Goal: Information Seeking & Learning: Understand process/instructions

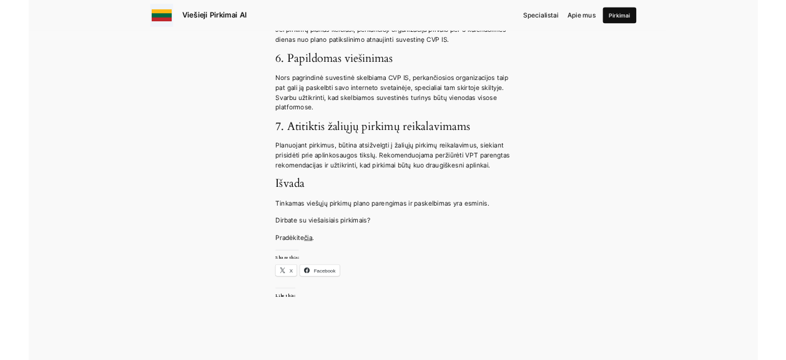
scroll to position [1656, 0]
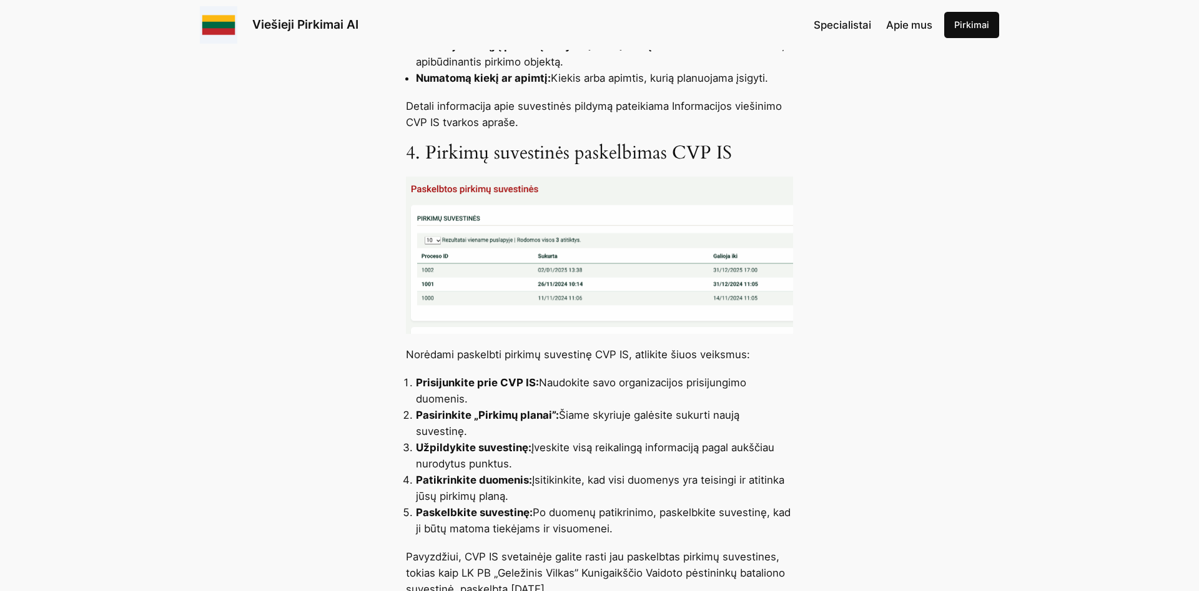
scroll to position [1274, 0]
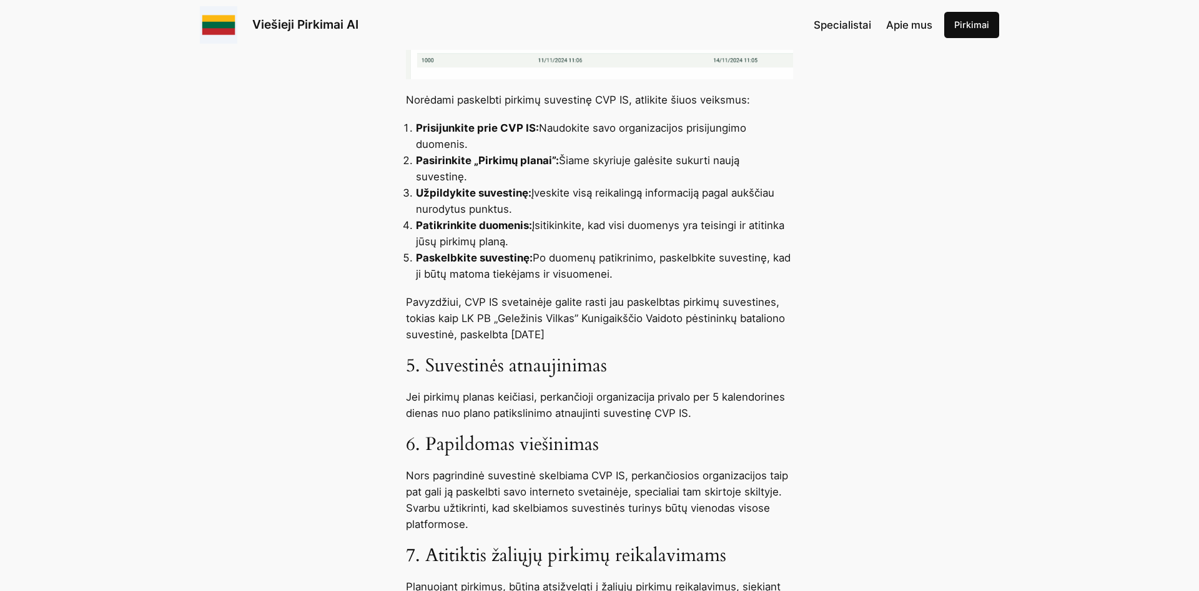
click at [463, 406] on div "Viešųjų pirkimų plano paskelbimas yra esminė procedūra, užtikrinanti skaidrumą …" at bounding box center [599, 57] width 1199 height 1646
click at [463, 405] on div "Viešųjų pirkimų plano paskelbimas yra esminė procedūra, užtikrinanti skaidrumą …" at bounding box center [599, 57] width 1199 height 1646
click at [463, 405] on p "Jei pirkimų planas keičiasi, perkančioji organizacija privalo per 5 kalendorine…" at bounding box center [599, 405] width 387 height 32
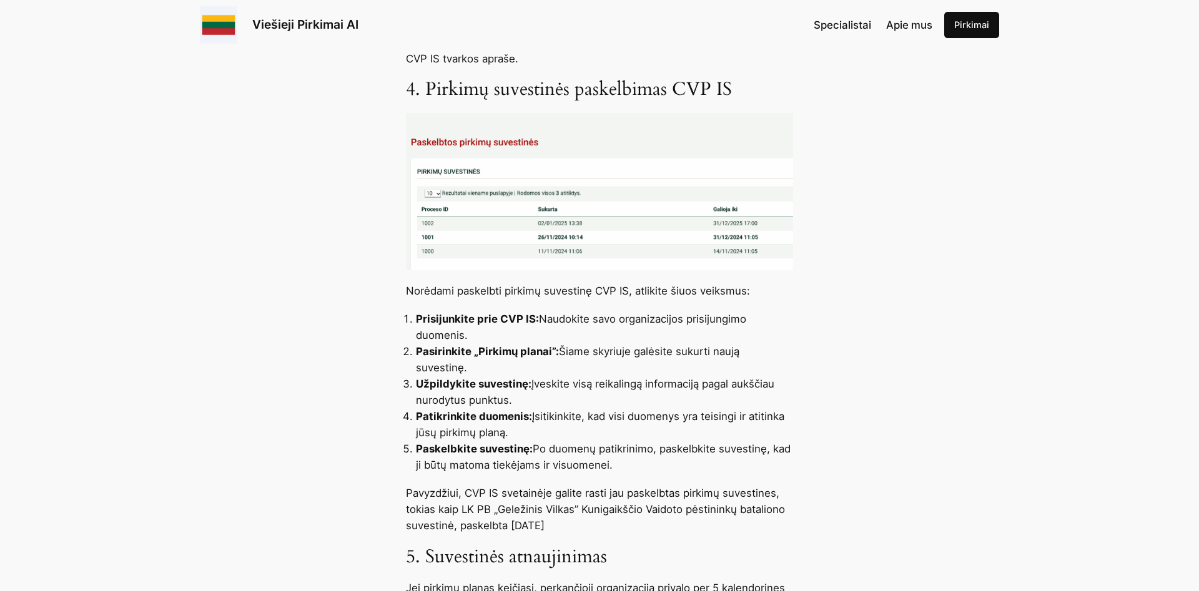
scroll to position [764, 0]
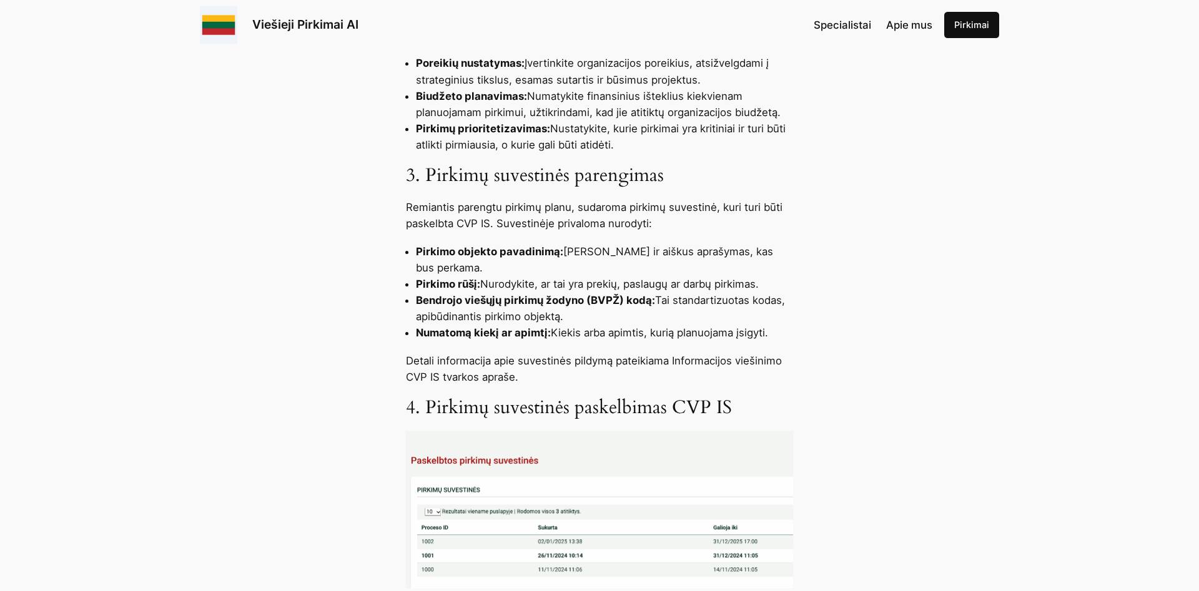
click at [467, 452] on img at bounding box center [599, 510] width 387 height 157
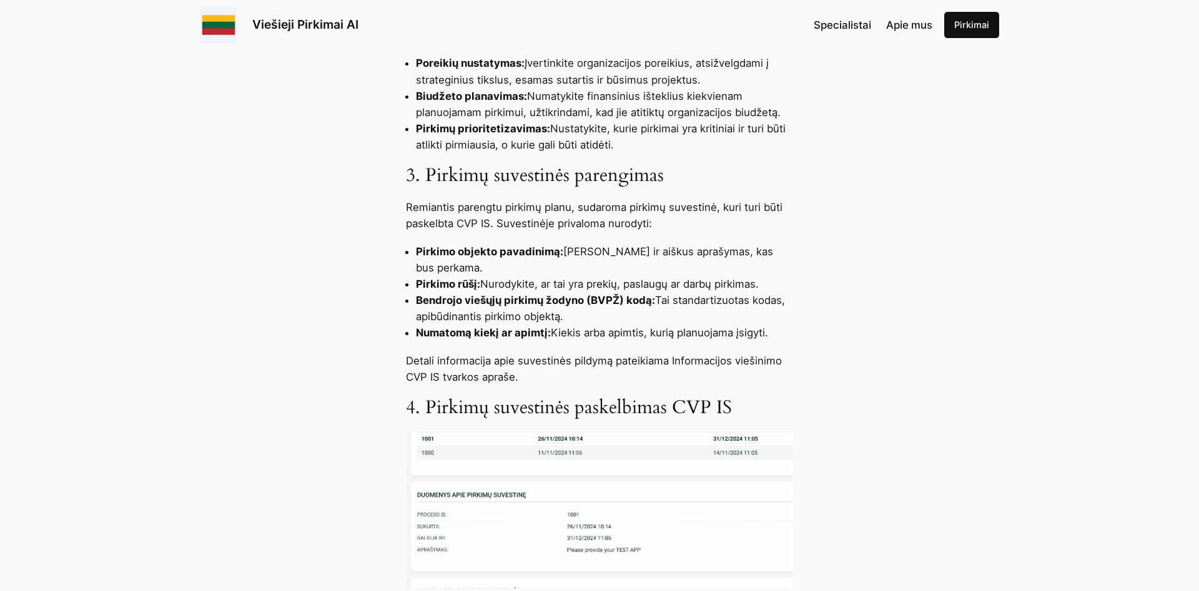
scroll to position [892, 0]
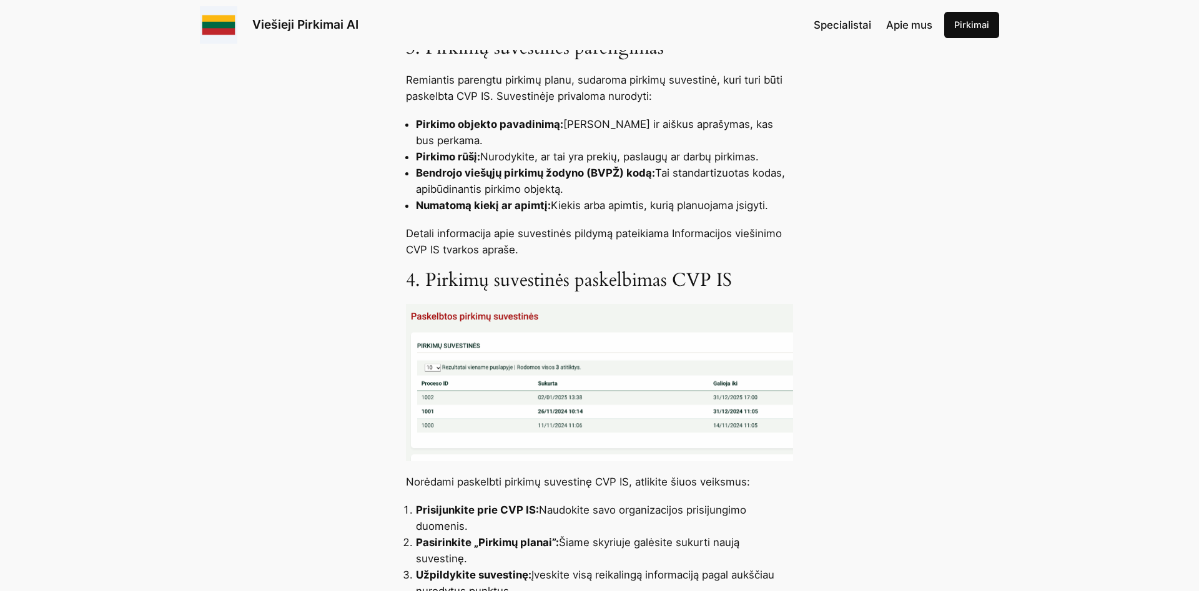
click at [432, 245] on p "Detali informacija apie suvestinės pildymą pateikiama Informacijos viešinimo CV…" at bounding box center [599, 241] width 387 height 32
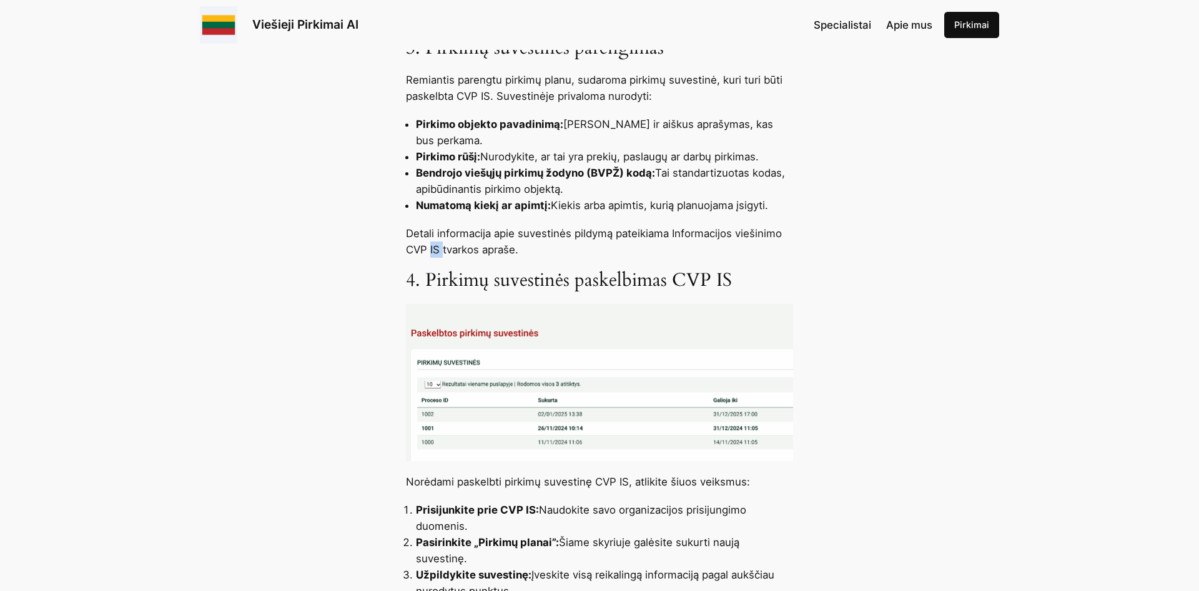
click at [432, 245] on p "Detali informacija apie suvestinės pildymą pateikiama Informacijos viešinimo CV…" at bounding box center [599, 241] width 387 height 32
click at [390, 164] on div "Viešųjų pirkimų plano paskelbimas yra esminė procedūra, užtikrinanti skaidrumą …" at bounding box center [599, 440] width 1199 height 1646
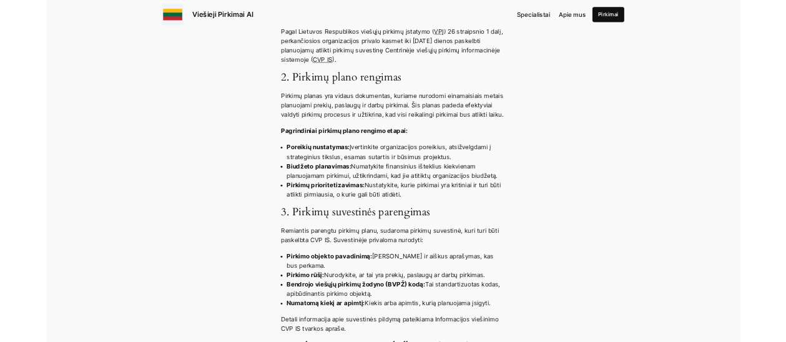
scroll to position [510, 0]
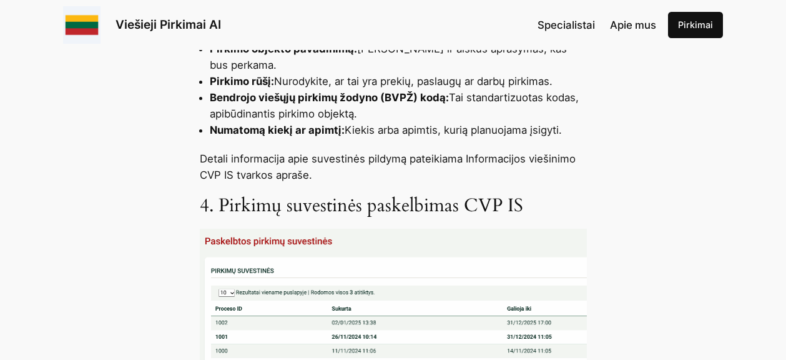
scroll to position [1019, 0]
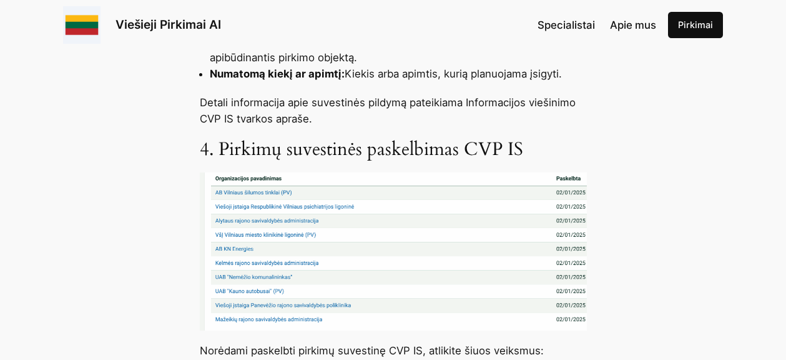
click at [243, 222] on img at bounding box center [393, 250] width 387 height 157
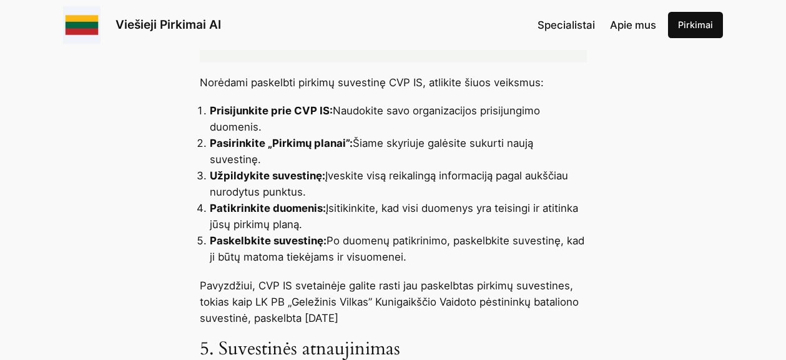
scroll to position [1274, 0]
